Goal: Communication & Community: Answer question/provide support

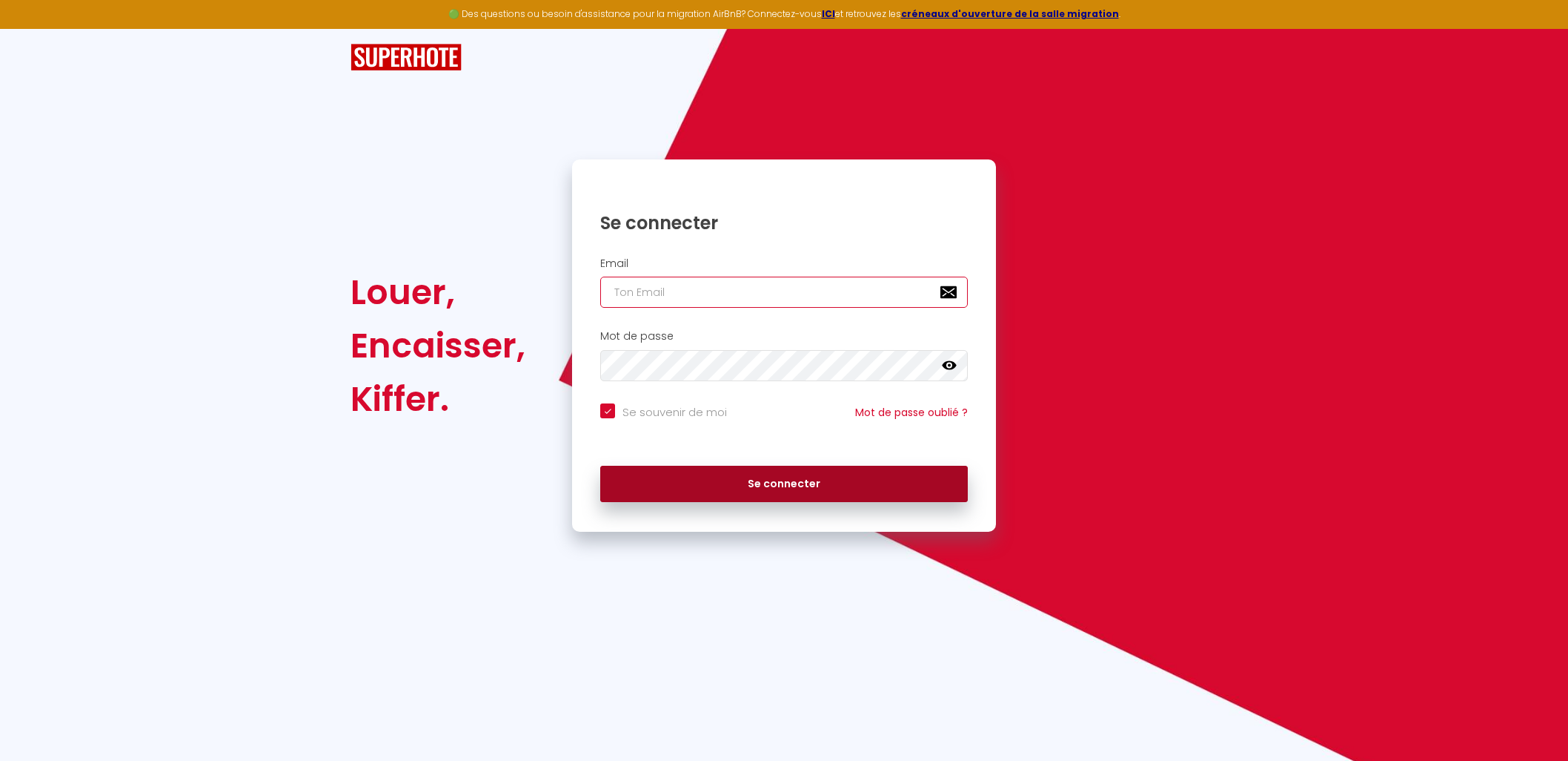
type input "contact@splendid-cathedral.fr"
click at [755, 487] on button "Se connecter" at bounding box center [784, 484] width 368 height 37
checkbox input "true"
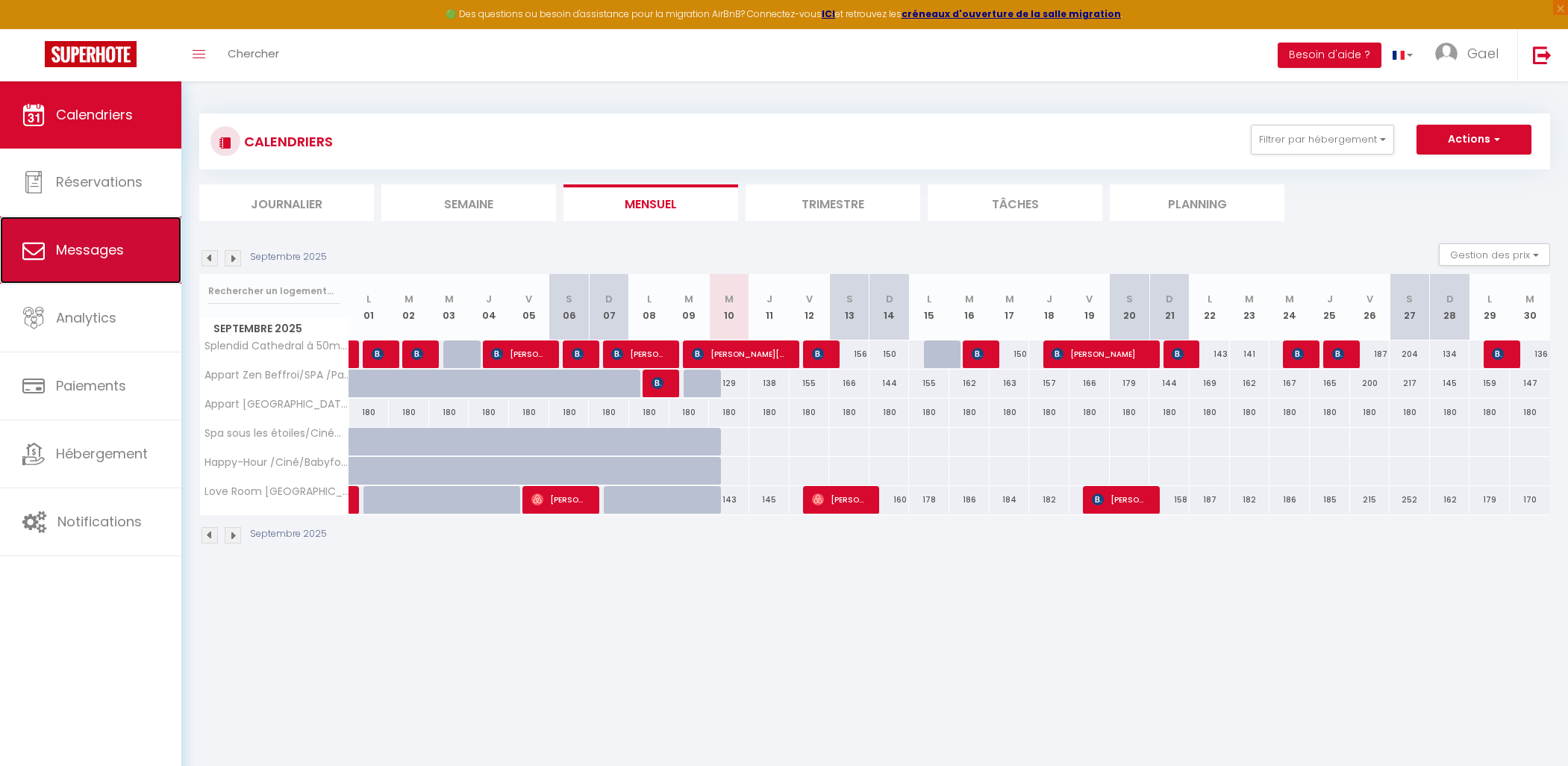
click at [86, 257] on span "Messages" at bounding box center [90, 250] width 68 height 19
select select "message"
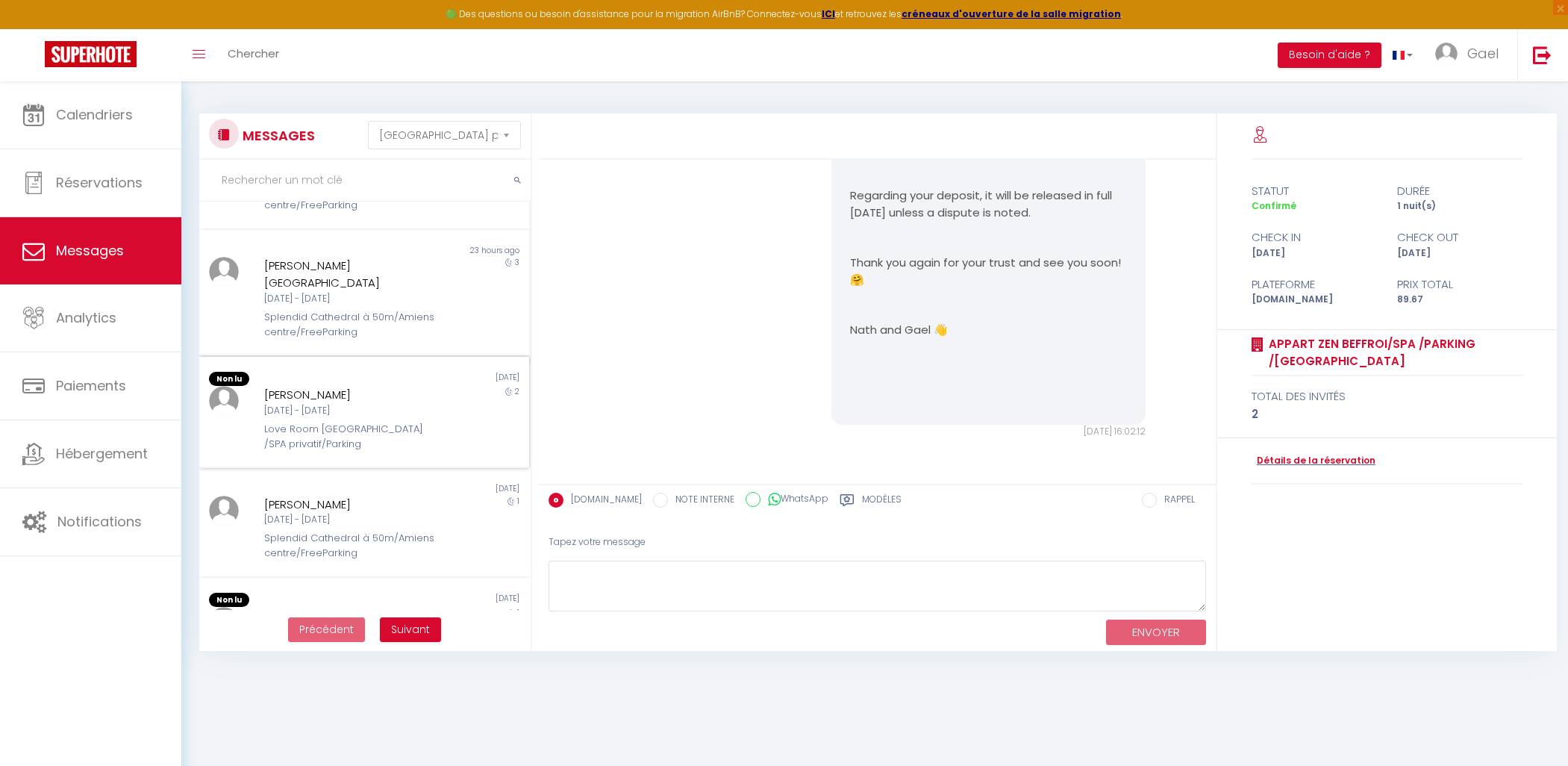
scroll to position [301, 0]
click at [390, 420] on div "Love Room Cathédrale Amiens /SPA privatif/Parking" at bounding box center [351, 435] width 173 height 31
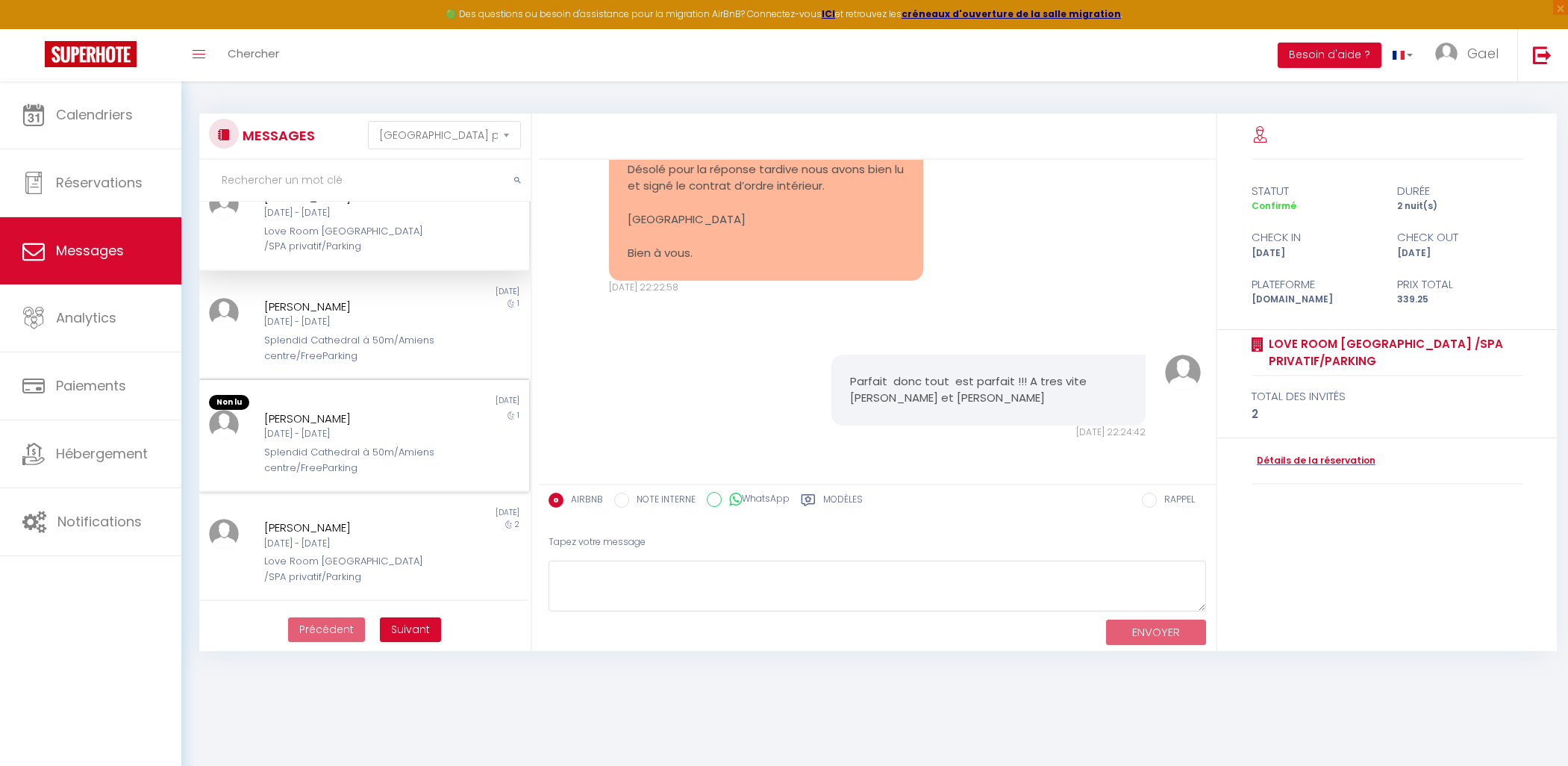
scroll to position [509, 0]
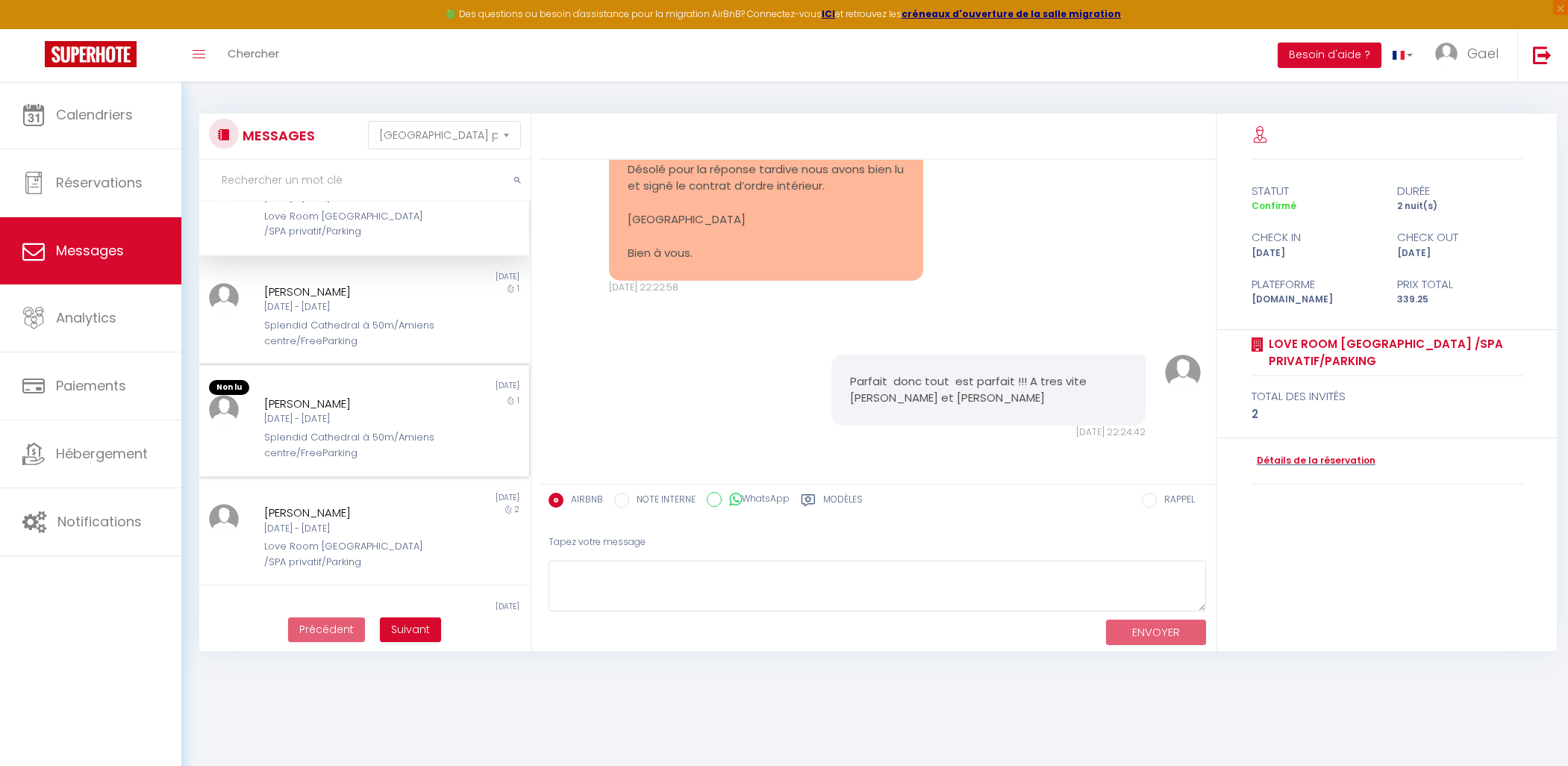
click at [422, 412] on div "Mar 16 Sep - Mer 17 Sep" at bounding box center [351, 419] width 173 height 15
